Goal: Use online tool/utility: Utilize a website feature to perform a specific function

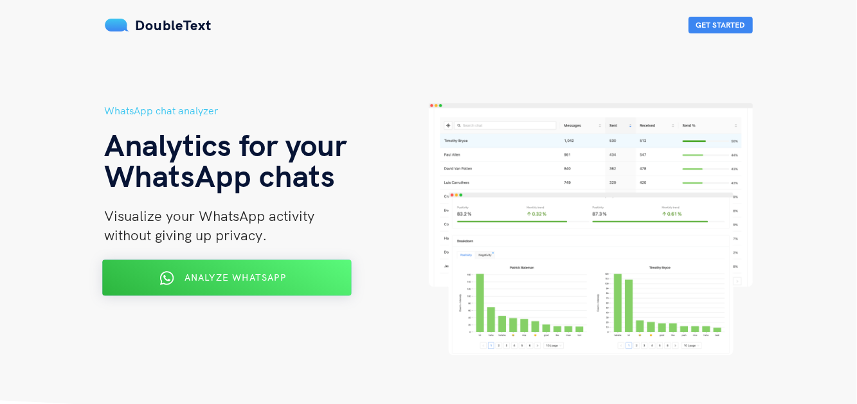
click at [214, 265] on button "Analyze WhatsApp" at bounding box center [226, 278] width 249 height 36
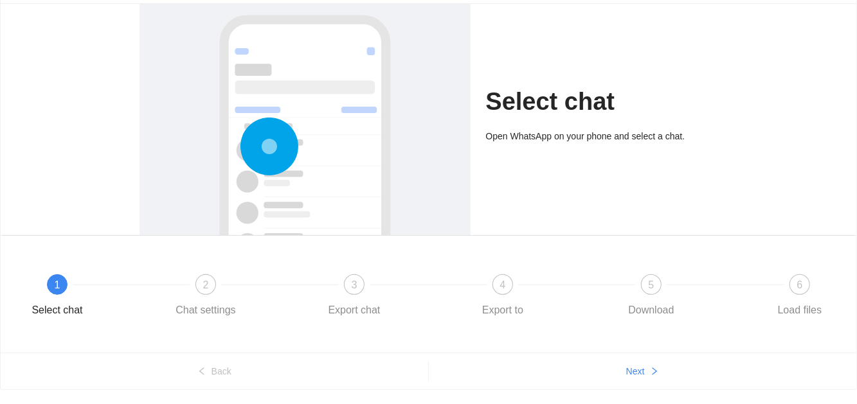
scroll to position [113, 0]
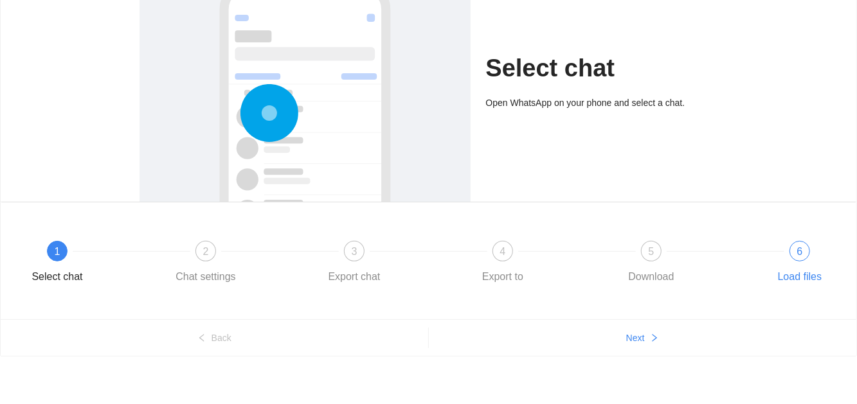
click at [798, 260] on div "6" at bounding box center [799, 251] width 21 height 21
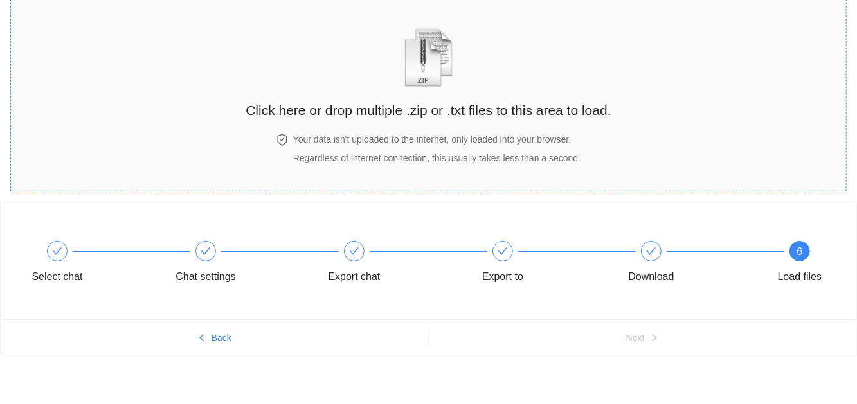
scroll to position [0, 0]
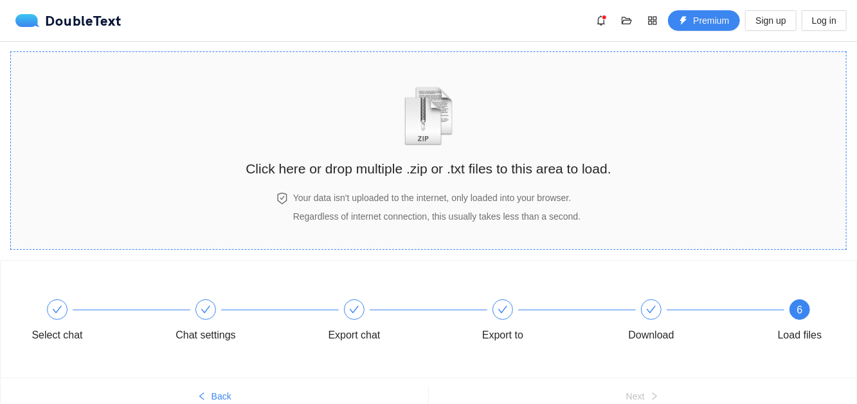
click at [419, 143] on img "zipOrTextIcon" at bounding box center [429, 116] width 60 height 59
click at [487, 144] on div "Click here or drop multiple .zip or .txt files to this area to load." at bounding box center [428, 122] width 365 height 114
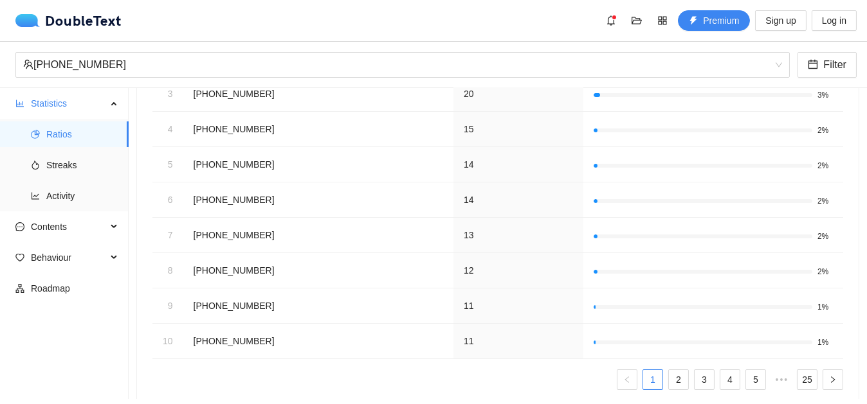
scroll to position [297, 0]
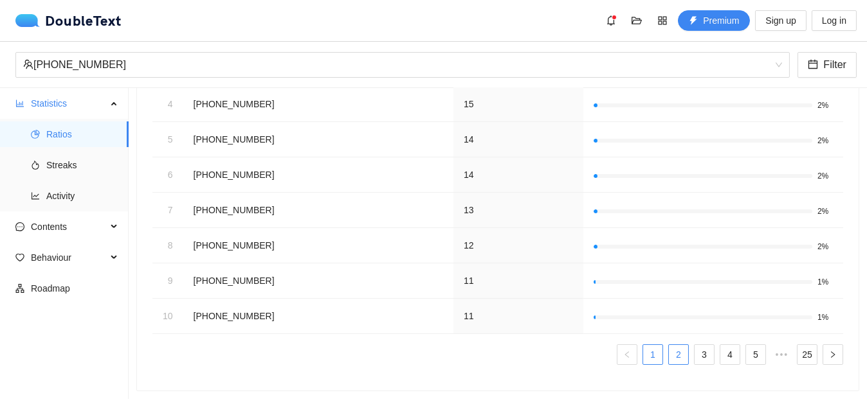
click at [669, 345] on link "2" at bounding box center [678, 354] width 19 height 19
click at [694, 345] on link "3" at bounding box center [703, 354] width 19 height 19
click at [720, 345] on link "4" at bounding box center [729, 354] width 19 height 19
click at [746, 345] on link "6" at bounding box center [755, 354] width 19 height 19
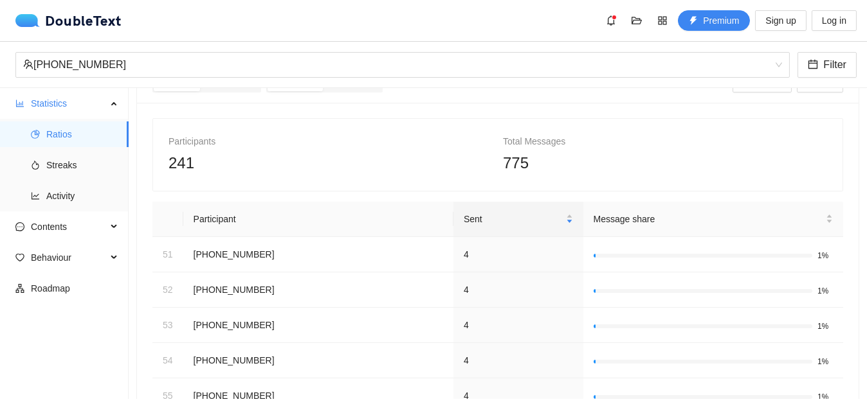
scroll to position [30, 0]
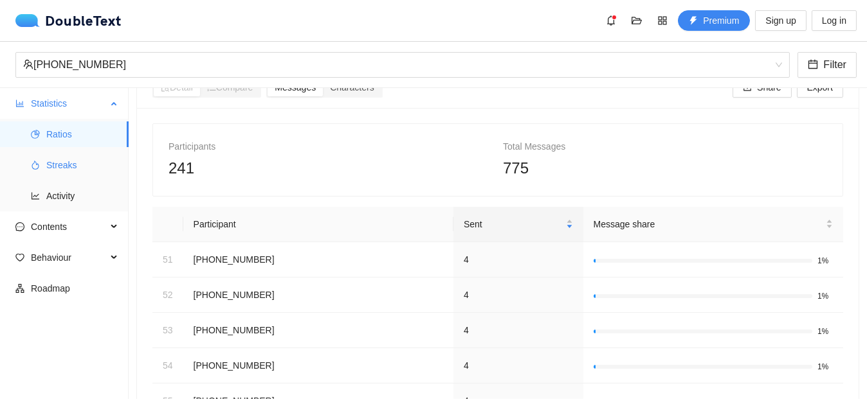
click at [69, 168] on span "Streaks" at bounding box center [82, 165] width 72 height 26
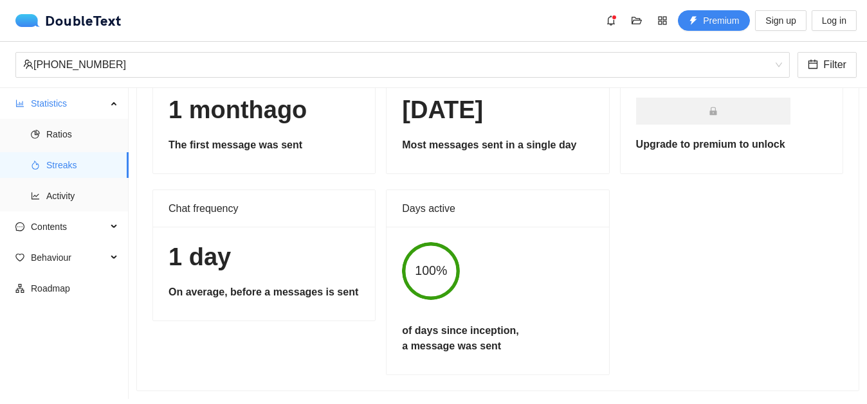
scroll to position [118, 0]
click at [69, 191] on span "Activity" at bounding box center [82, 196] width 72 height 26
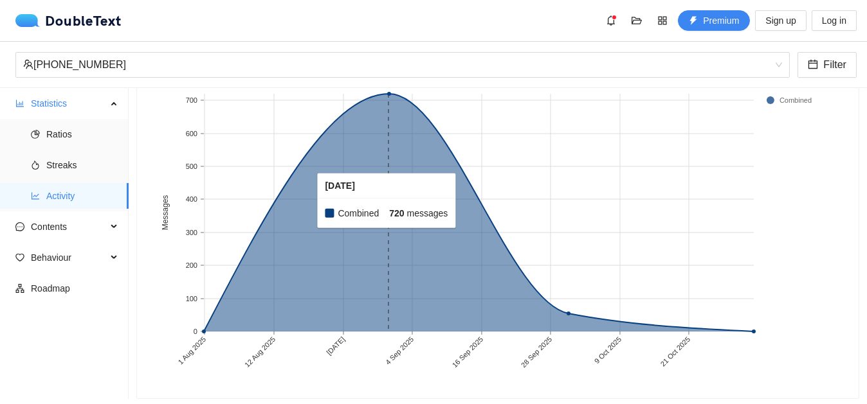
scroll to position [168, 0]
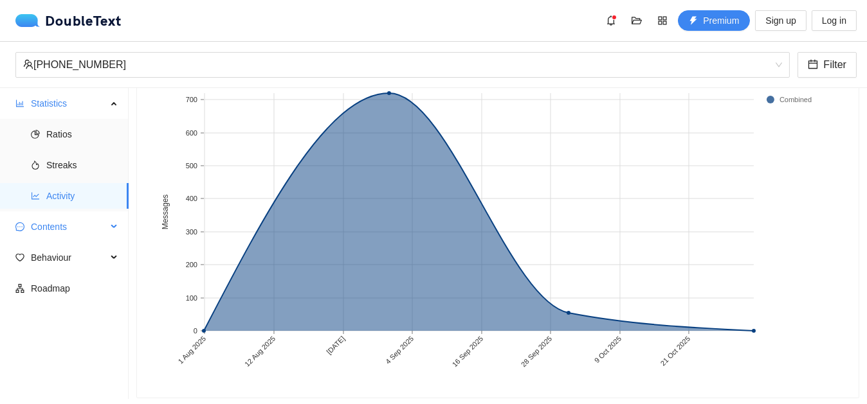
click at [71, 229] on span "Contents" at bounding box center [69, 227] width 76 height 26
click at [72, 265] on span "Word Cloud" at bounding box center [82, 258] width 72 height 26
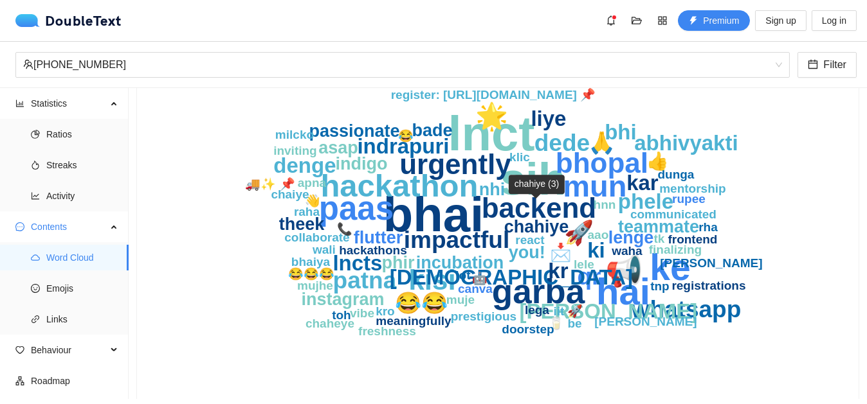
scroll to position [134, 0]
click at [53, 293] on span "Emojis" at bounding box center [82, 289] width 72 height 26
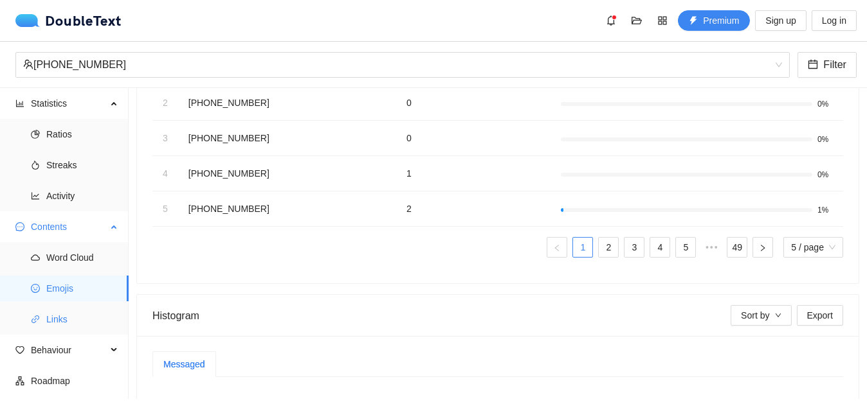
click at [66, 316] on span "Links" at bounding box center [82, 320] width 72 height 26
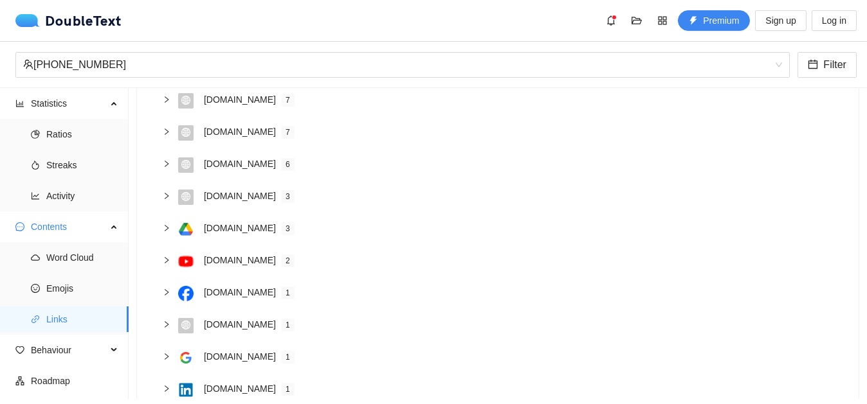
scroll to position [201, 0]
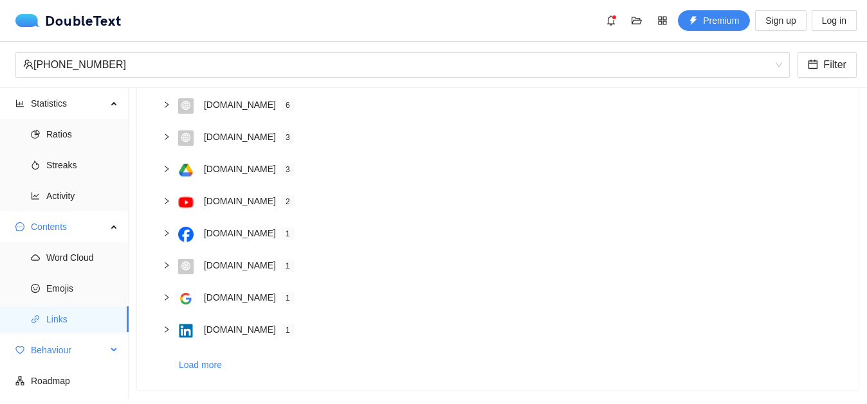
click at [49, 352] on span "Behaviour" at bounding box center [69, 350] width 76 height 26
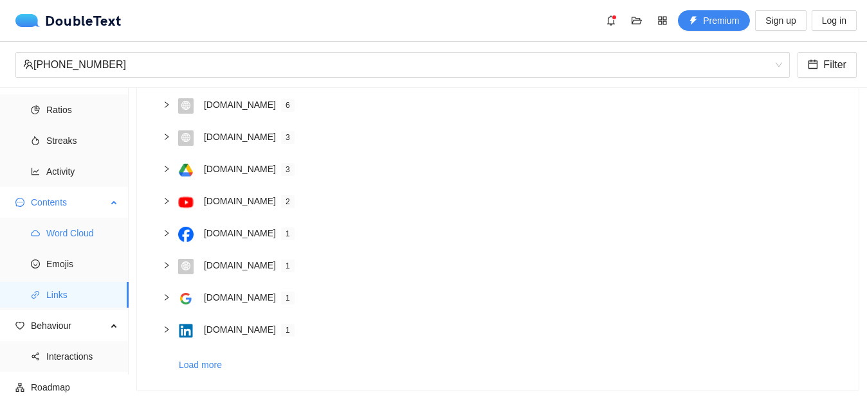
scroll to position [0, 0]
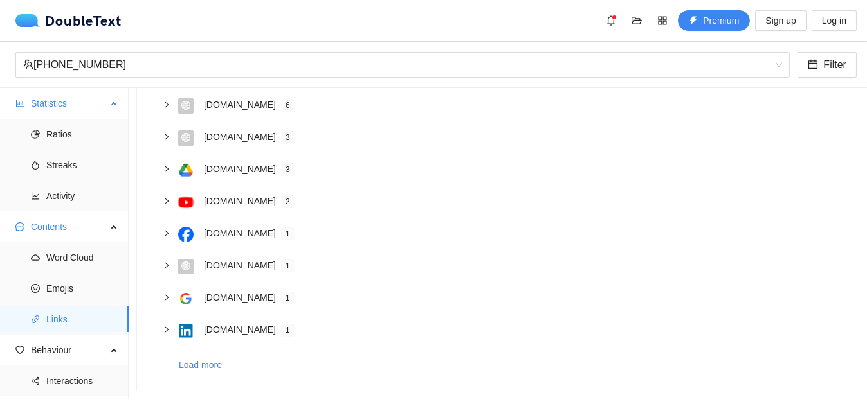
click at [86, 109] on span "Statistics" at bounding box center [69, 104] width 76 height 26
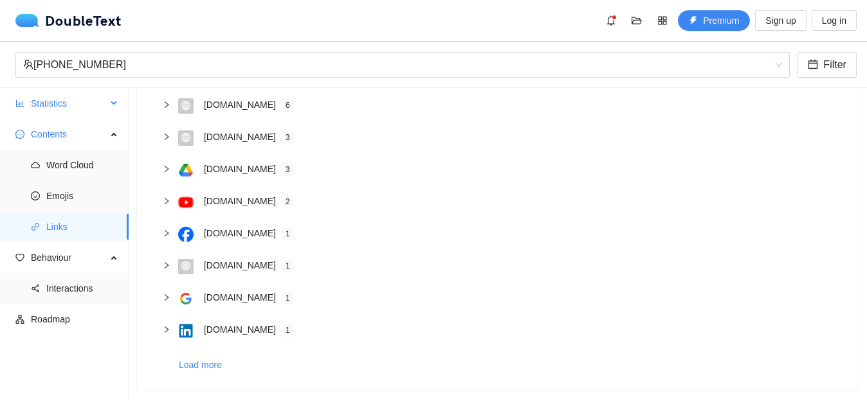
click at [86, 109] on span "Statistics" at bounding box center [69, 104] width 76 height 26
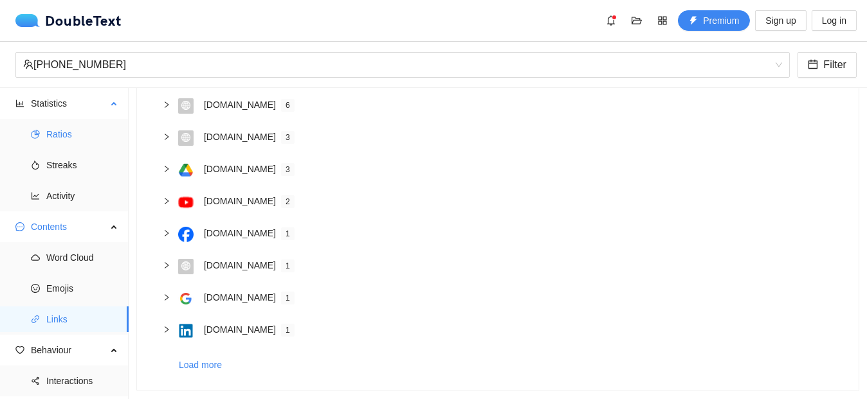
click at [75, 131] on span "Ratios" at bounding box center [82, 134] width 72 height 26
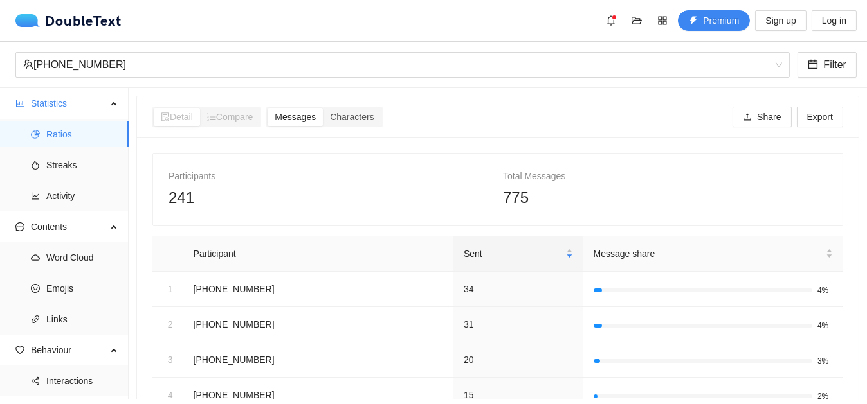
click at [175, 116] on span "Detail" at bounding box center [177, 117] width 32 height 10
click at [225, 120] on span "Compare" at bounding box center [230, 117] width 46 height 10
click at [350, 120] on span "Characters" at bounding box center [352, 117] width 44 height 10
click at [323, 108] on input "Characters" at bounding box center [323, 108] width 0 height 0
click at [298, 122] on span "Messages" at bounding box center [294, 117] width 41 height 10
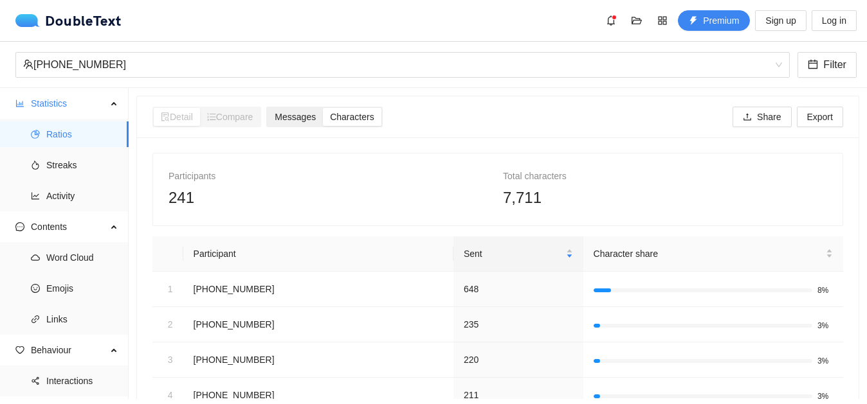
click at [267, 108] on input "Messages" at bounding box center [267, 108] width 0 height 0
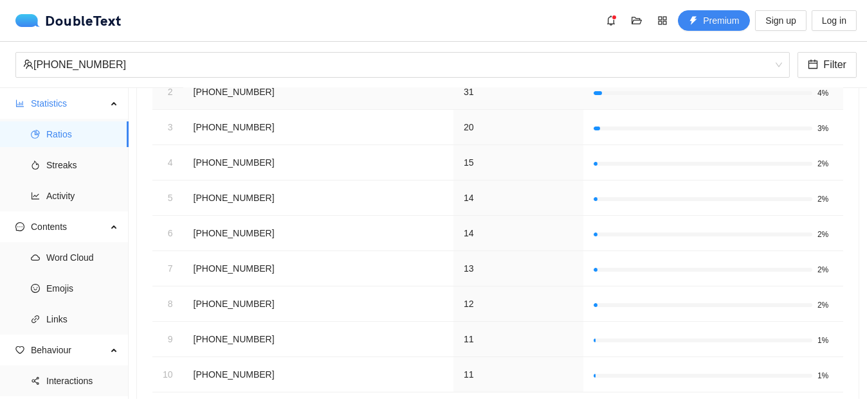
scroll to position [297, 0]
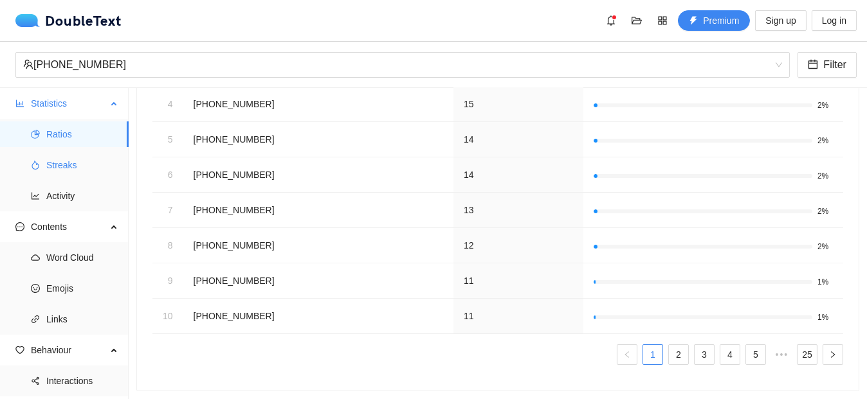
click at [83, 167] on span "Streaks" at bounding box center [82, 165] width 72 height 26
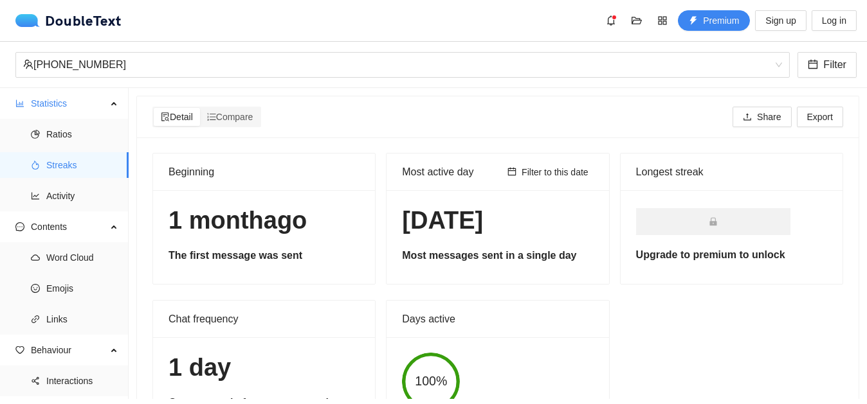
scroll to position [39, 0]
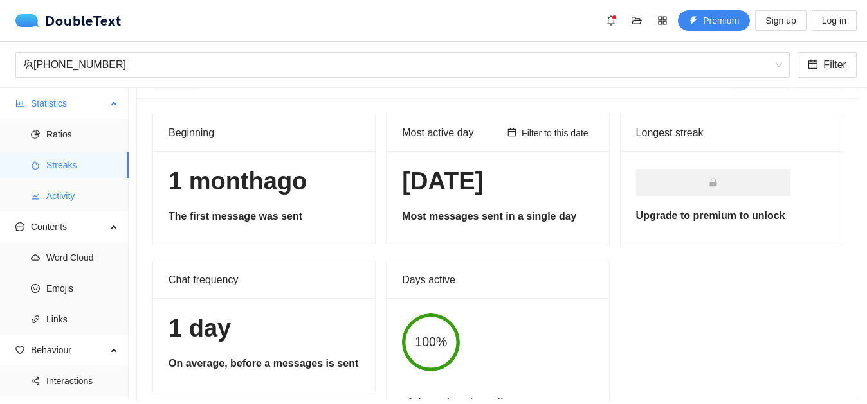
click at [52, 187] on span "Activity" at bounding box center [82, 196] width 72 height 26
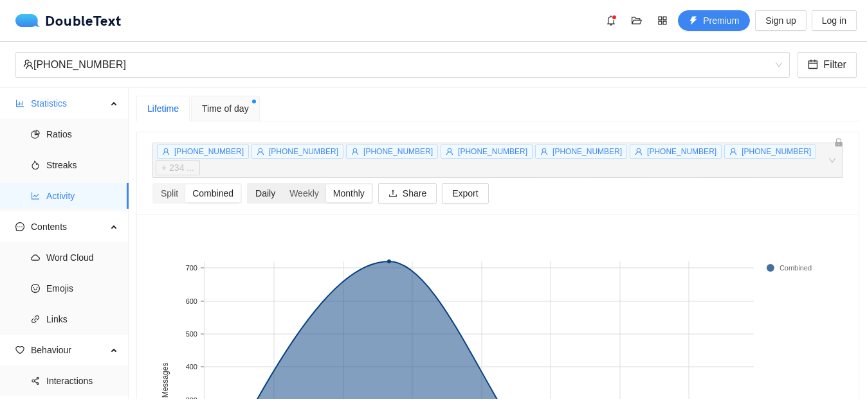
click at [263, 184] on div "Daily" at bounding box center [265, 193] width 34 height 18
click at [248, 184] on input "Daily" at bounding box center [248, 184] width 0 height 0
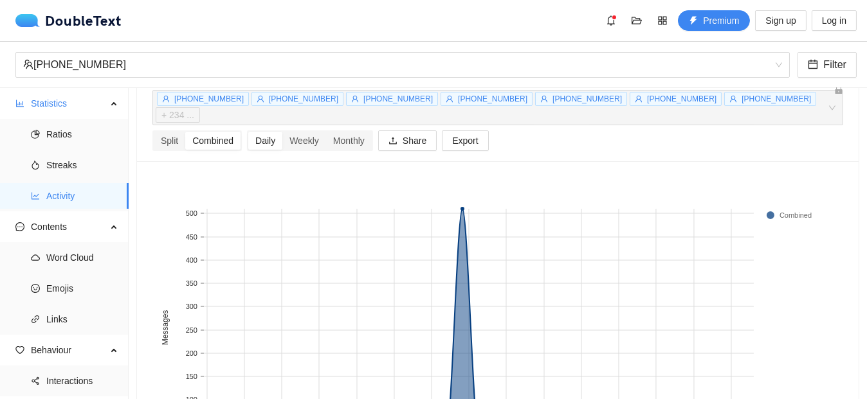
scroll to position [51, 0]
click at [305, 133] on div "Weekly" at bounding box center [304, 142] width 44 height 18
click at [282, 133] on input "Weekly" at bounding box center [282, 133] width 0 height 0
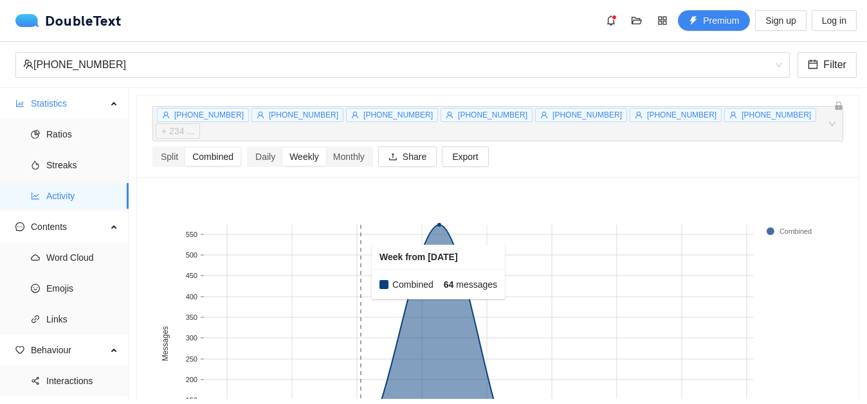
scroll to position [34, 0]
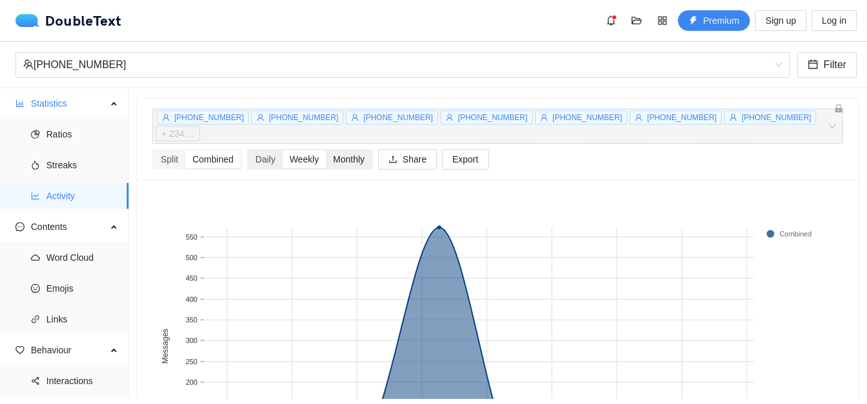
click at [354, 150] on div "Monthly" at bounding box center [349, 159] width 46 height 18
click at [326, 150] on input "Monthly" at bounding box center [326, 150] width 0 height 0
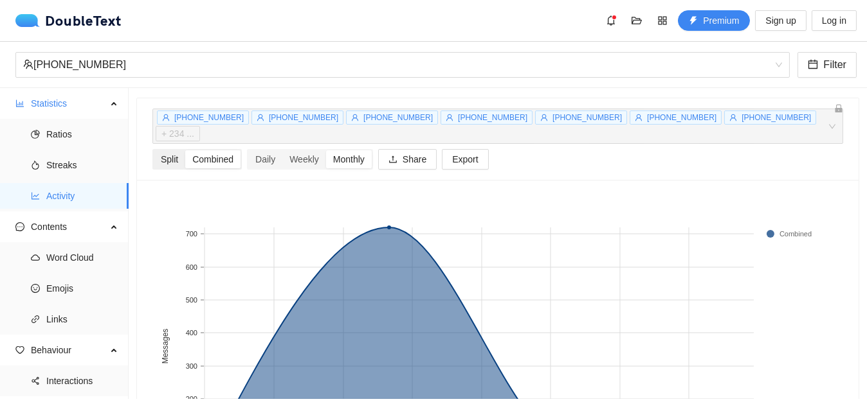
click at [172, 150] on div "Split" at bounding box center [169, 159] width 31 height 18
click at [154, 150] on input "Split" at bounding box center [154, 150] width 0 height 0
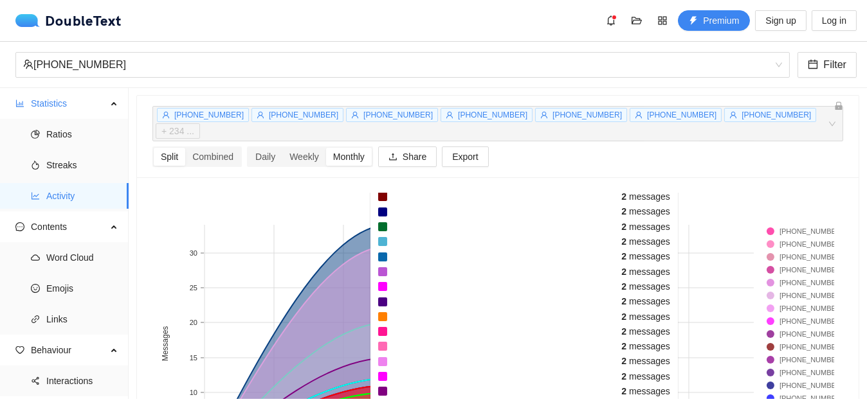
scroll to position [0, 0]
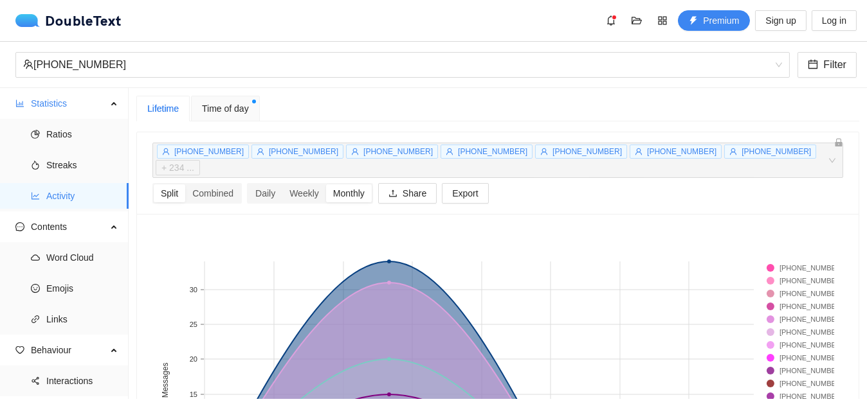
click at [220, 119] on div "Time of day" at bounding box center [225, 109] width 69 height 26
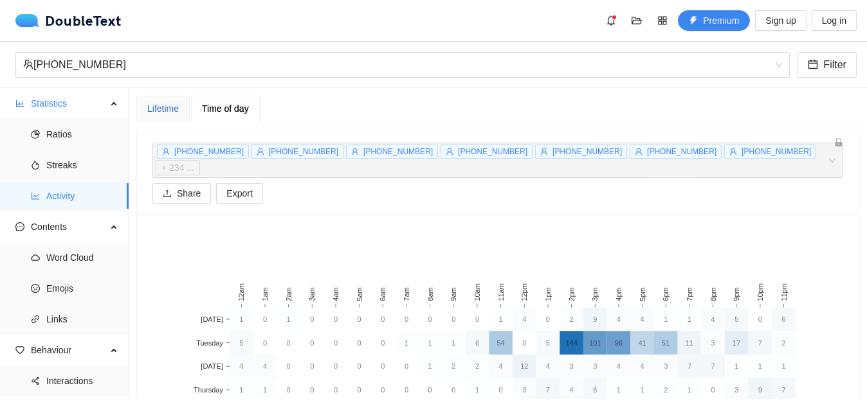
click at [167, 108] on div "Lifetime" at bounding box center [162, 109] width 31 height 14
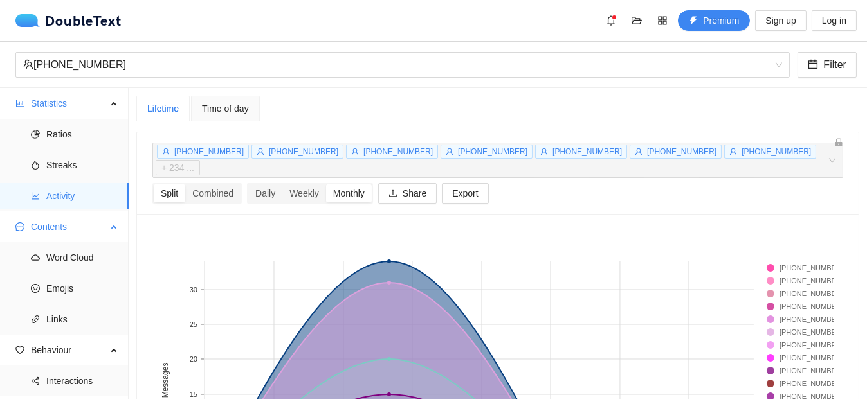
click at [77, 229] on span "Contents" at bounding box center [69, 227] width 76 height 26
click at [69, 266] on span "Word Cloud" at bounding box center [82, 258] width 72 height 26
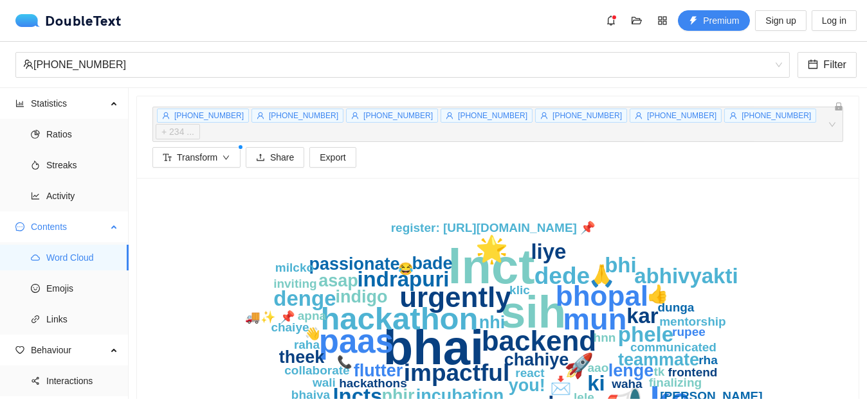
scroll to position [25, 0]
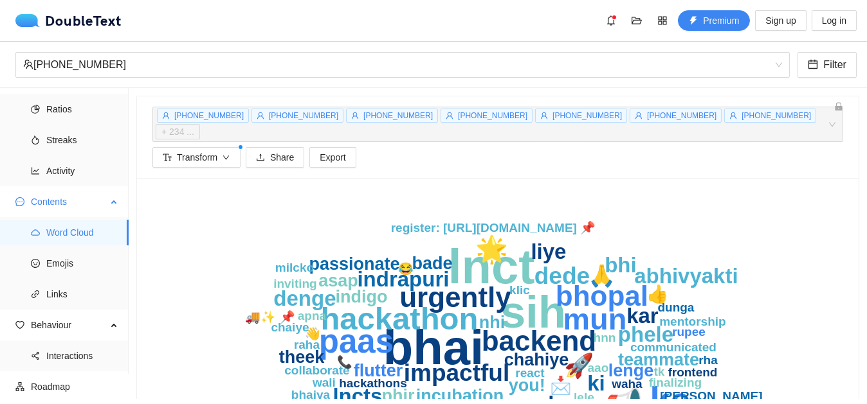
click at [87, 231] on span "Word Cloud" at bounding box center [82, 233] width 72 height 26
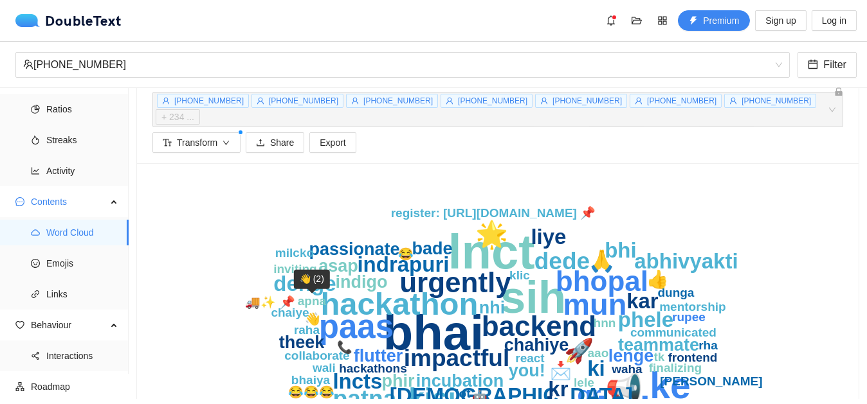
scroll to position [16, 0]
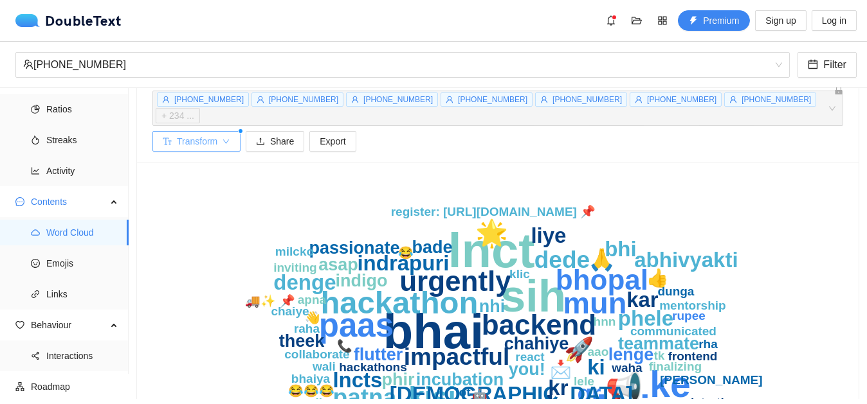
click at [219, 131] on button "Transform" at bounding box center [196, 141] width 88 height 21
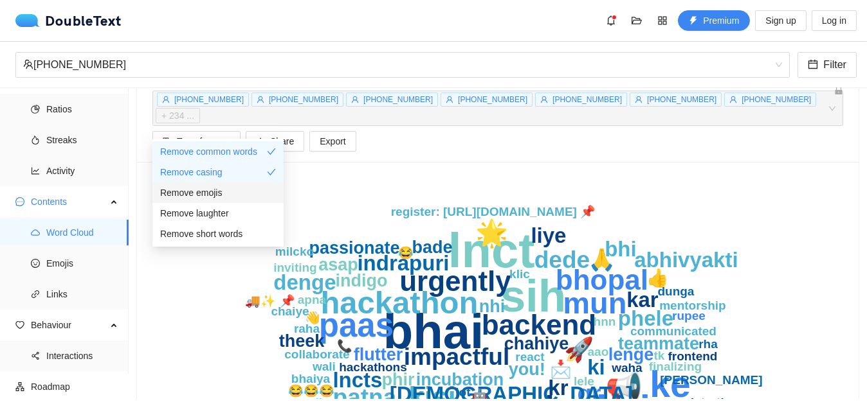
click at [224, 192] on div "Remove emojis" at bounding box center [218, 193] width 116 height 14
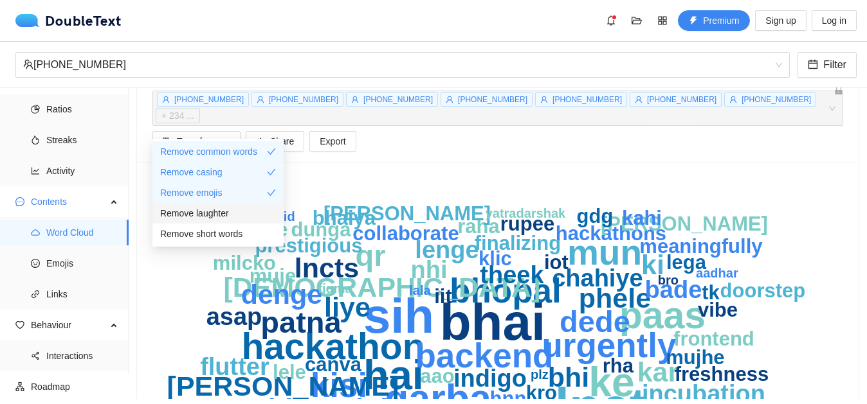
click at [224, 208] on span "Remove laughter" at bounding box center [194, 213] width 69 height 14
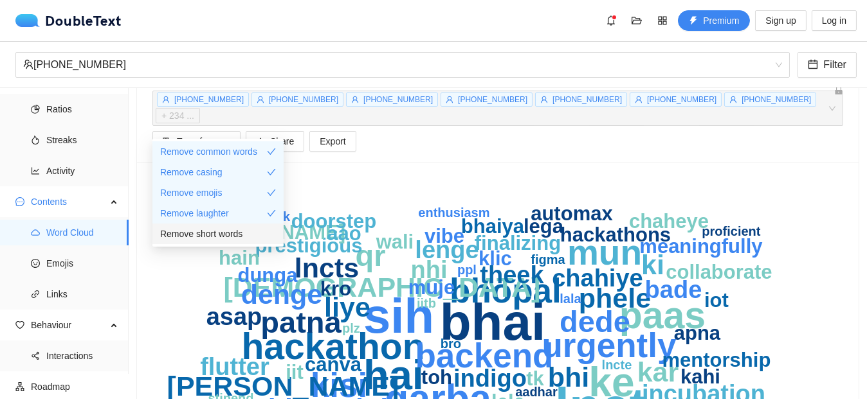
click at [220, 229] on span "Remove short words" at bounding box center [201, 234] width 82 height 14
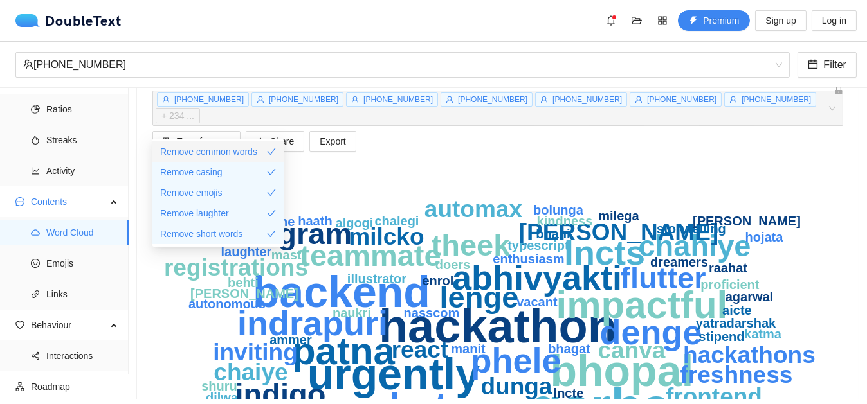
click at [228, 151] on span "Remove common words" at bounding box center [208, 152] width 97 height 14
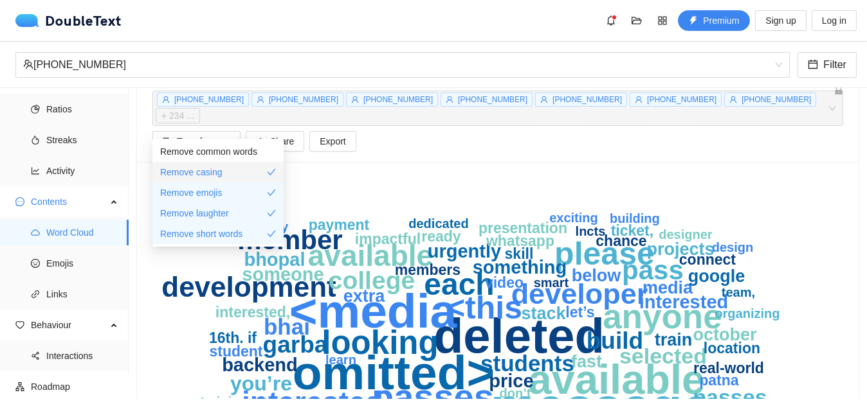
click at [228, 172] on div "Remove casing" at bounding box center [218, 172] width 116 height 14
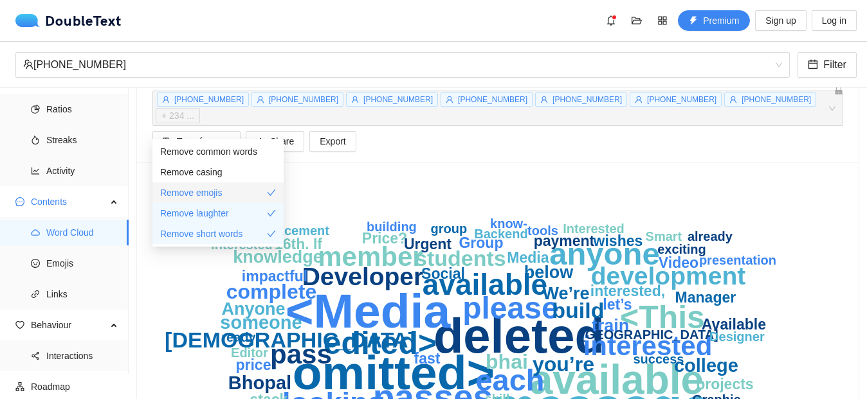
click at [228, 186] on div "Remove emojis" at bounding box center [218, 193] width 116 height 14
click at [229, 226] on li "Remove short words" at bounding box center [217, 234] width 131 height 21
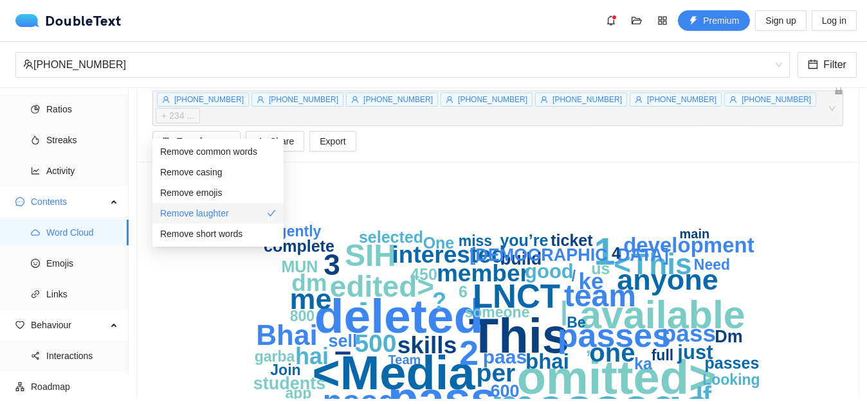
click at [229, 209] on div "Remove laughter" at bounding box center [218, 213] width 116 height 14
click at [243, 152] on span "Remove common words" at bounding box center [208, 152] width 97 height 14
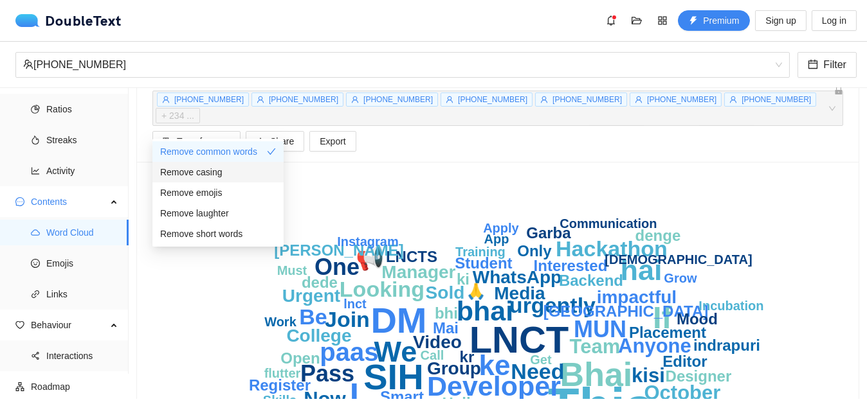
click at [237, 172] on div "Remove casing" at bounding box center [218, 172] width 116 height 14
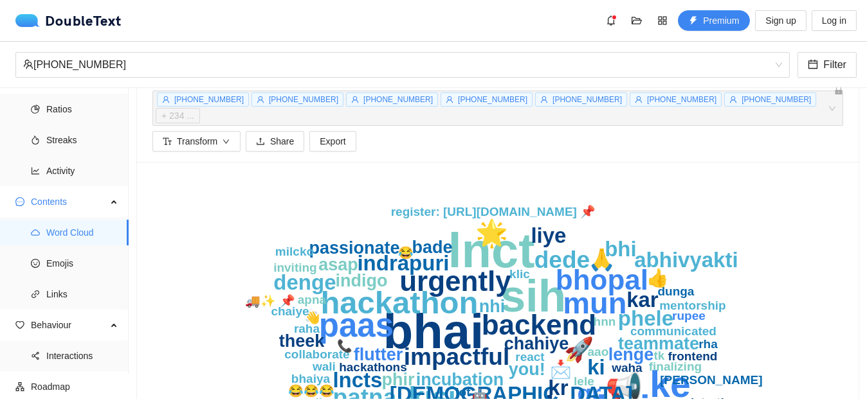
click at [381, 162] on div "lnct bhai sih hai ke garba paas hackathon 📢 mun backend urgently bhopal kisi 🌟 …" at bounding box center [497, 344] width 721 height 365
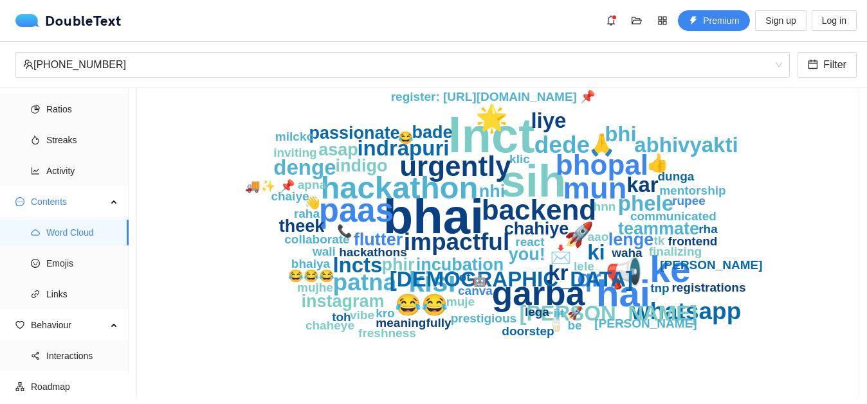
scroll to position [133, 0]
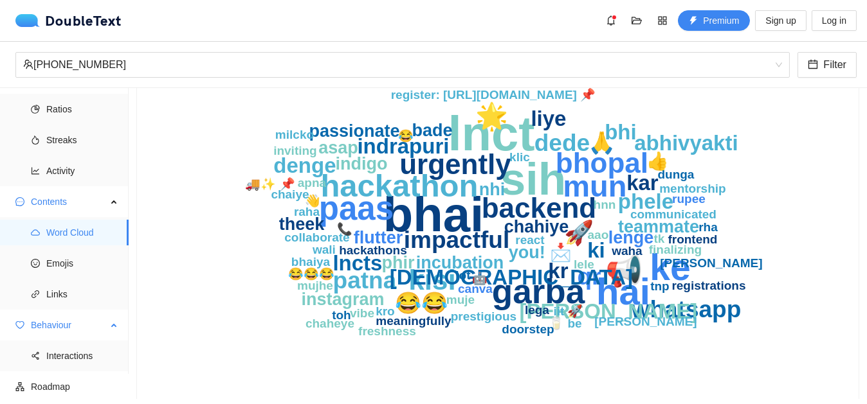
click at [89, 325] on span "Behaviour" at bounding box center [69, 325] width 76 height 26
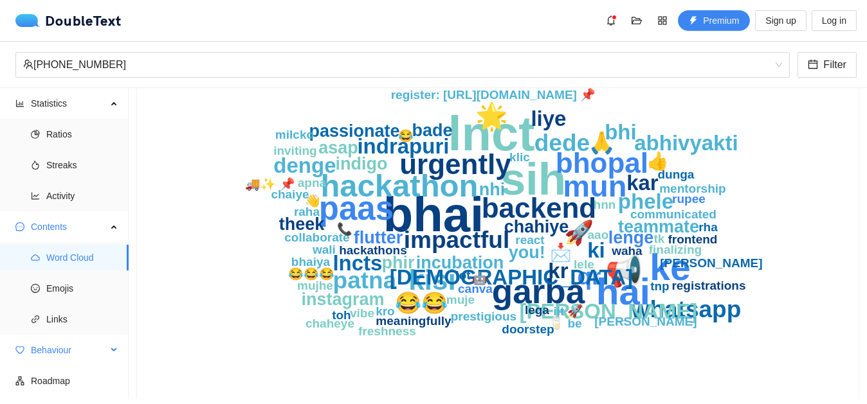
scroll to position [0, 0]
click at [84, 347] on span "Behaviour" at bounding box center [69, 350] width 76 height 26
click at [79, 377] on span "Interactions" at bounding box center [82, 381] width 72 height 26
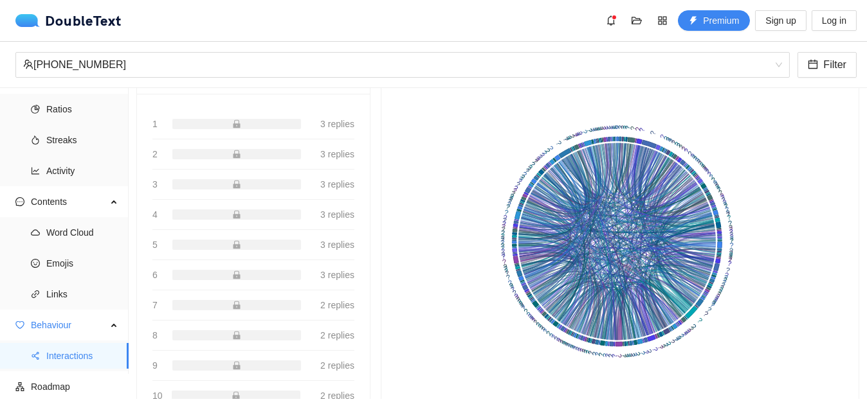
scroll to position [188, 0]
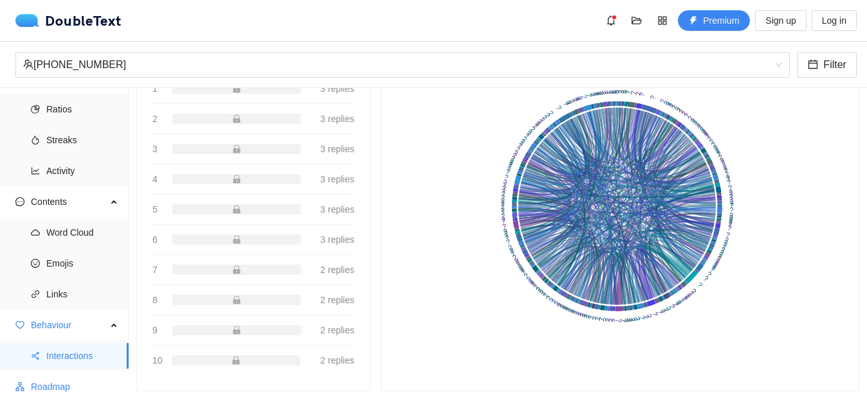
click at [56, 391] on span "Roadmap" at bounding box center [74, 387] width 87 height 26
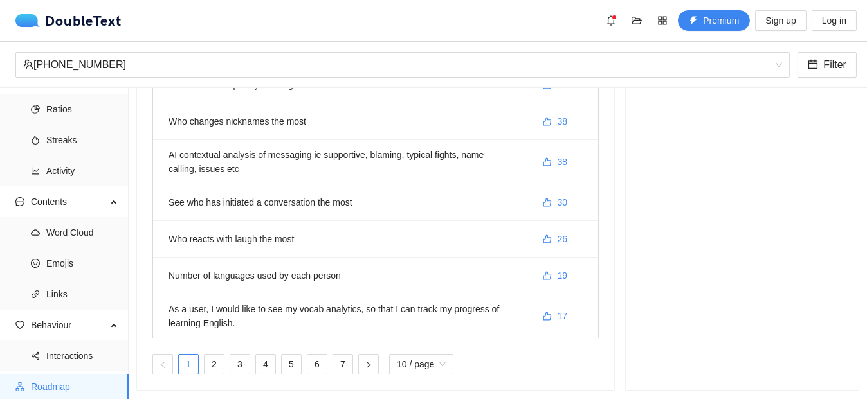
scroll to position [265, 0]
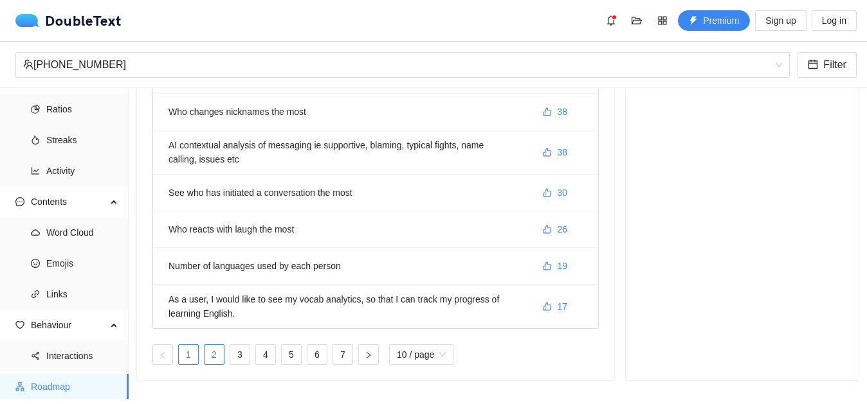
click at [213, 355] on li "2" at bounding box center [214, 355] width 21 height 21
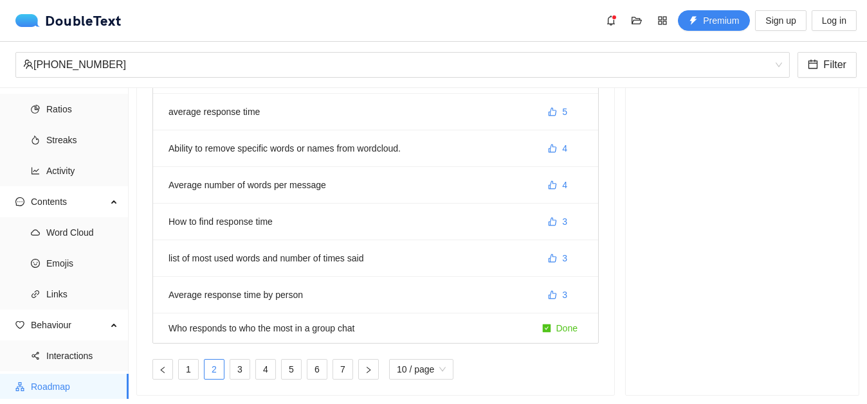
scroll to position [251, 0]
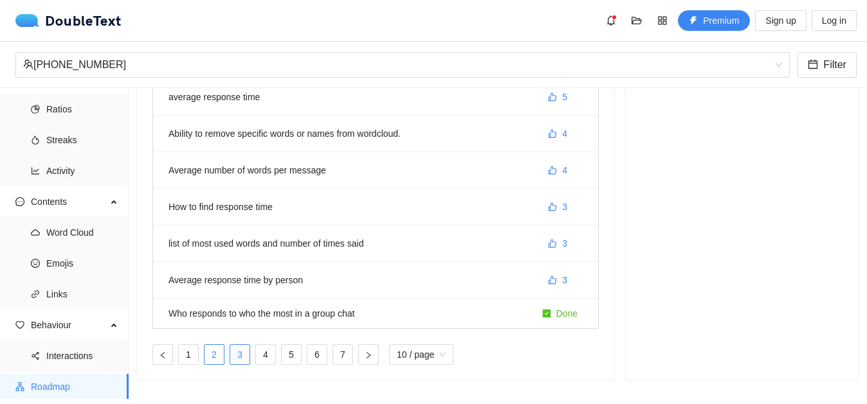
click at [242, 351] on link "3" at bounding box center [239, 354] width 19 height 19
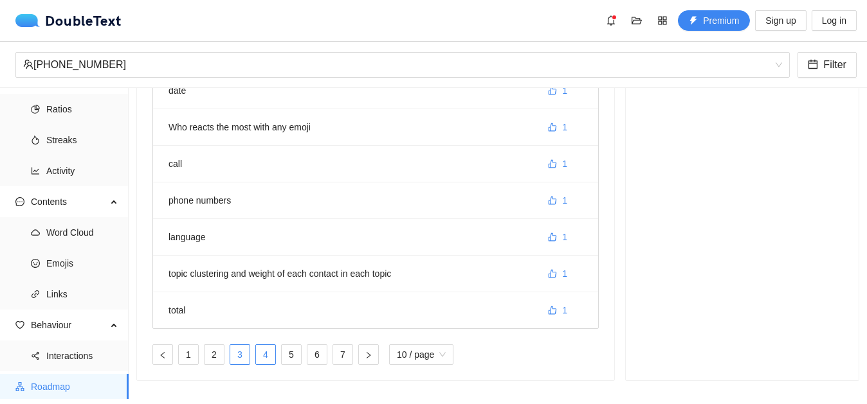
click at [261, 350] on link "4" at bounding box center [265, 354] width 19 height 19
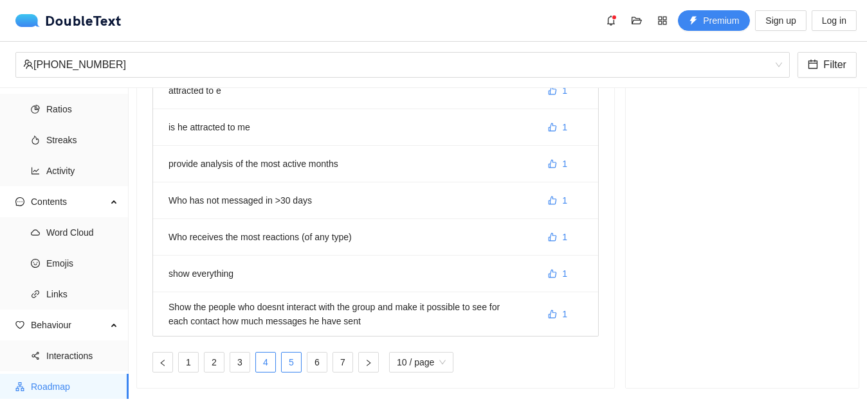
click at [296, 362] on link "5" at bounding box center [291, 362] width 19 height 19
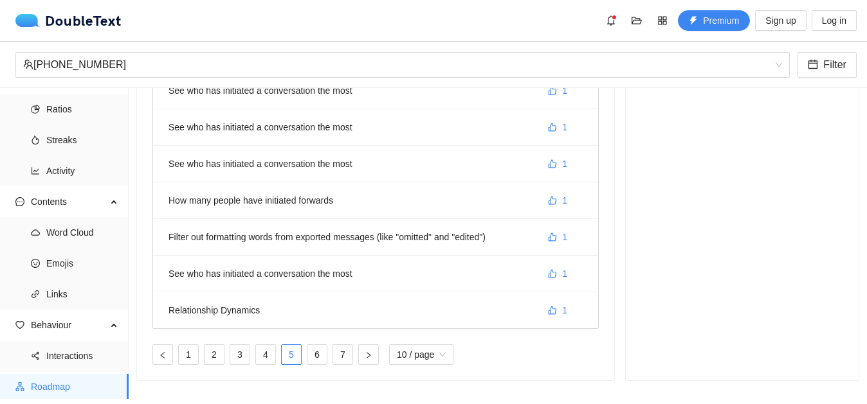
click at [319, 366] on div "Submit idea See who has initiated a conversation the most 1 how many compliment…" at bounding box center [375, 143] width 477 height 475
click at [316, 355] on link "6" at bounding box center [316, 354] width 19 height 19
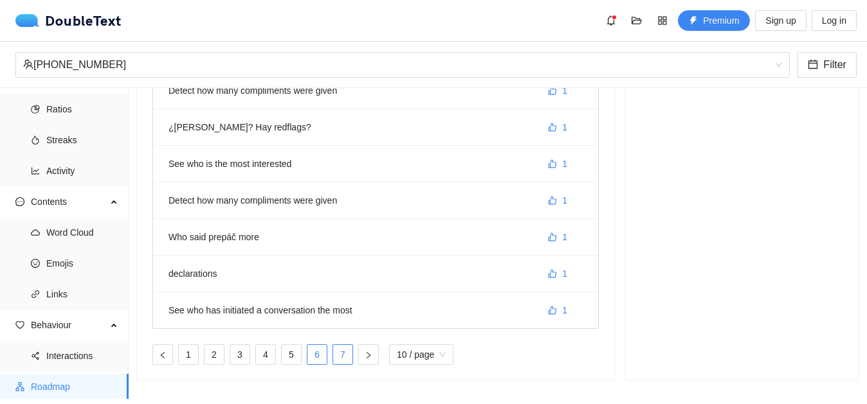
click at [343, 355] on link "7" at bounding box center [342, 354] width 19 height 19
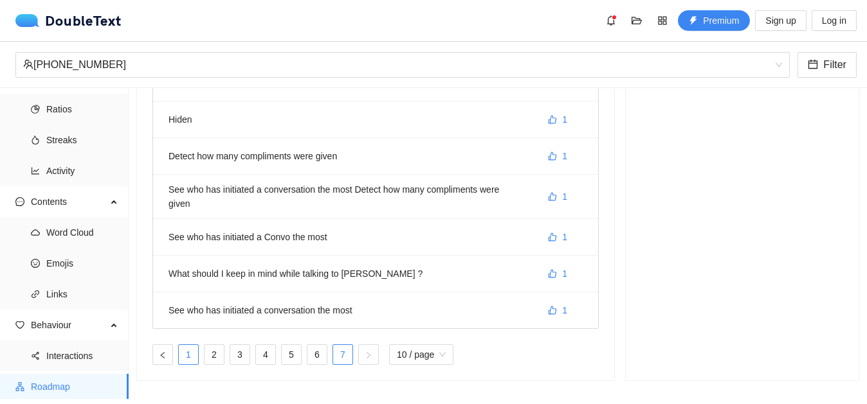
click at [186, 345] on link "1" at bounding box center [188, 354] width 19 height 19
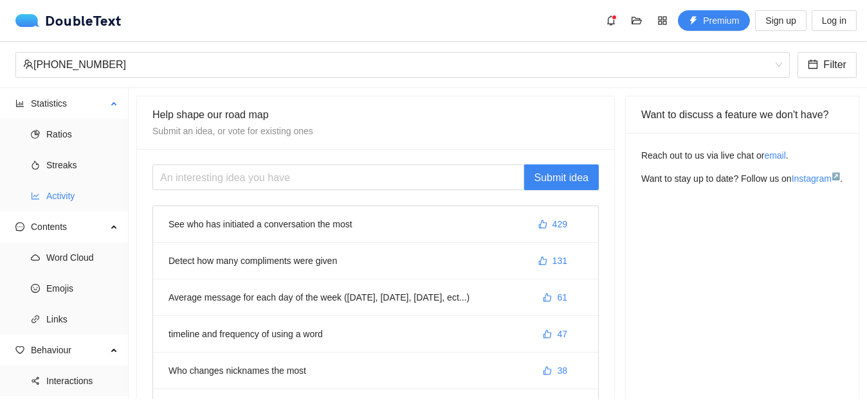
scroll to position [25, 0]
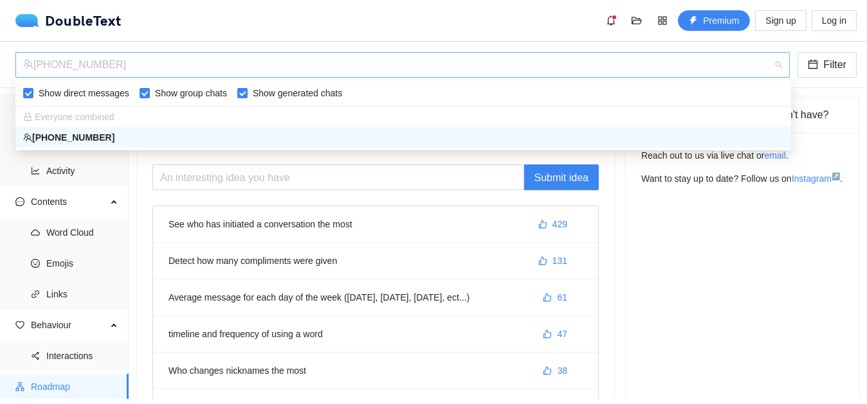
click at [127, 57] on div "[PHONE_NUMBER]" at bounding box center [396, 65] width 747 height 24
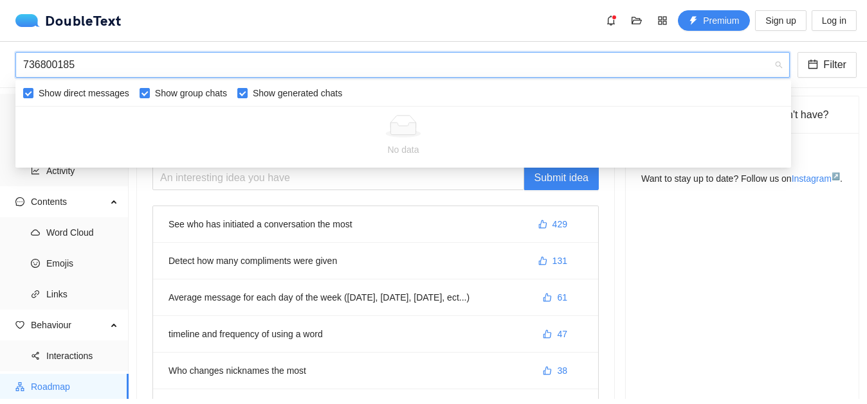
type input "7368001855"
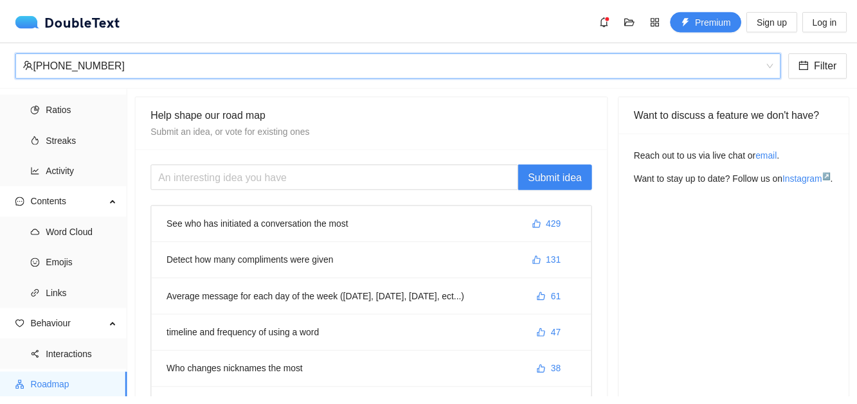
scroll to position [0, 0]
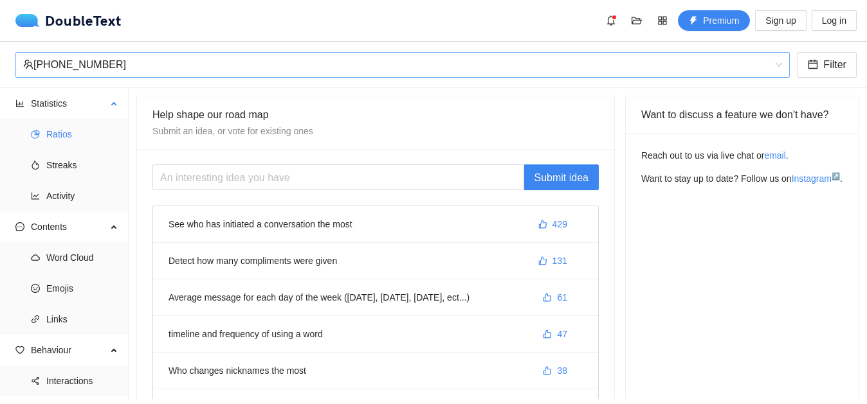
click at [63, 129] on span "Ratios" at bounding box center [82, 134] width 72 height 26
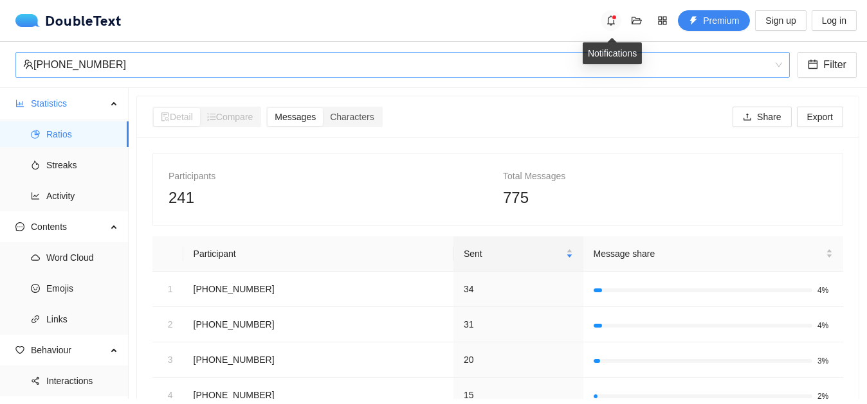
click at [612, 21] on icon "bell" at bounding box center [611, 20] width 10 height 10
click at [547, 19] on div "DoubleText Premium Sign up Log in" at bounding box center [435, 20] width 841 height 21
click at [640, 21] on icon "folder-open" at bounding box center [636, 20] width 10 height 10
click at [543, 16] on div "DoubleText Premium Sign up Log in" at bounding box center [435, 20] width 841 height 21
click at [638, 19] on icon "folder-open" at bounding box center [636, 20] width 10 height 10
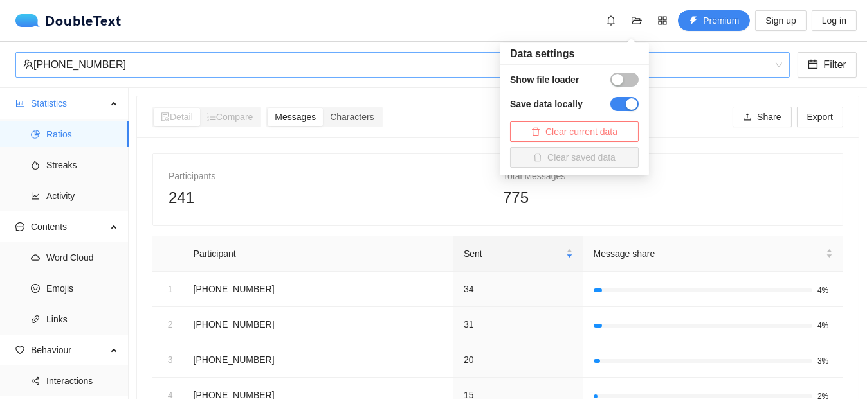
click at [586, 134] on span "Clear current data" at bounding box center [581, 132] width 72 height 14
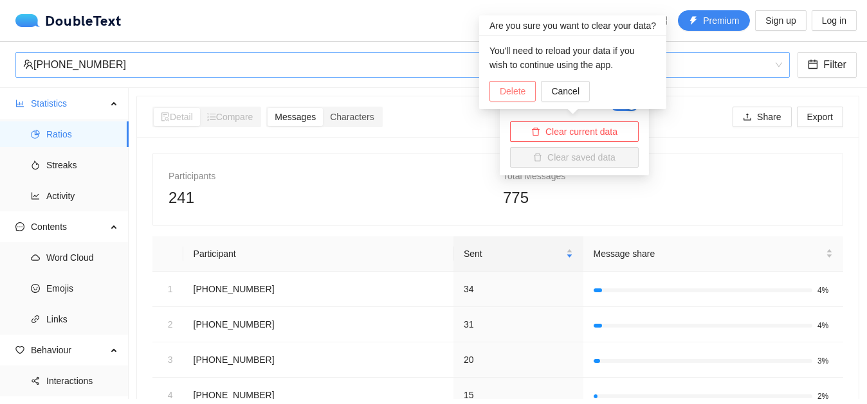
click at [520, 96] on span "Delete" at bounding box center [512, 91] width 26 height 14
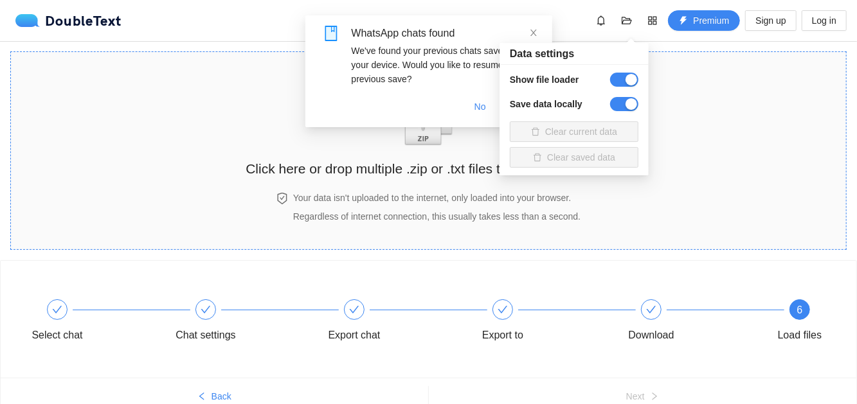
click at [260, 130] on div "Click here or drop multiple .zip or .txt files to this area to load." at bounding box center [428, 122] width 365 height 114
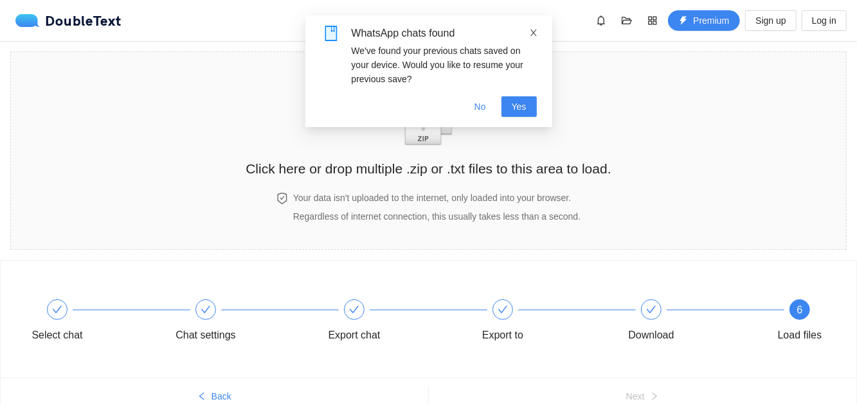
click at [534, 33] on icon "close" at bounding box center [533, 32] width 9 height 9
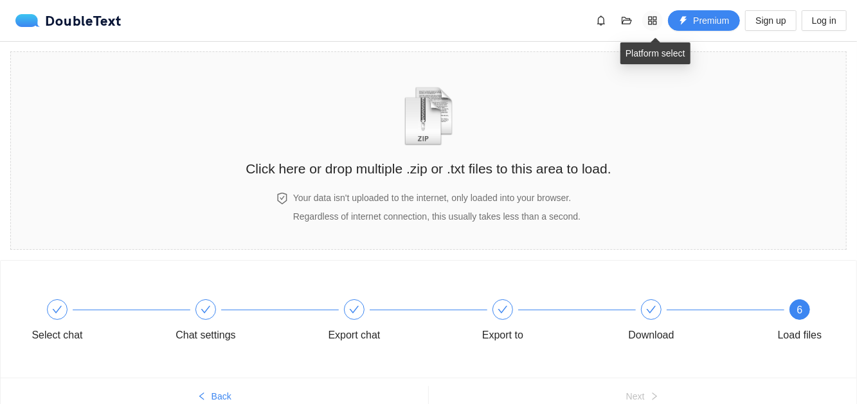
click at [652, 19] on icon "appstore" at bounding box center [652, 20] width 10 height 10
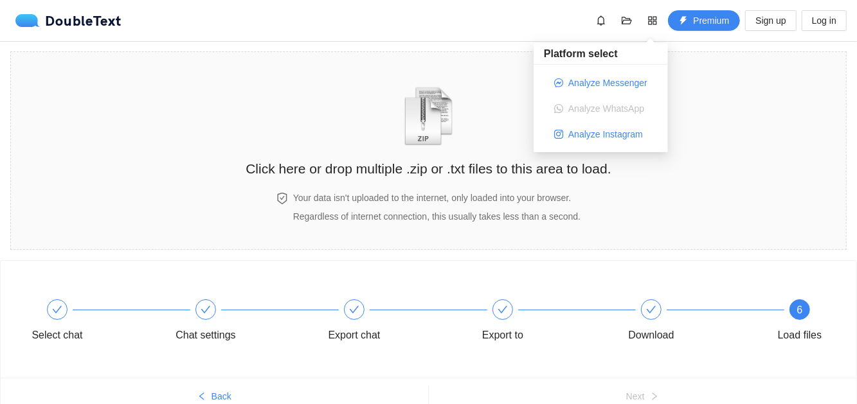
click at [461, 11] on div "DoubleText Premium Sign up Log in" at bounding box center [430, 20] width 831 height 21
click at [217, 399] on span "Back" at bounding box center [221, 397] width 20 height 14
